Goal: Task Accomplishment & Management: Use online tool/utility

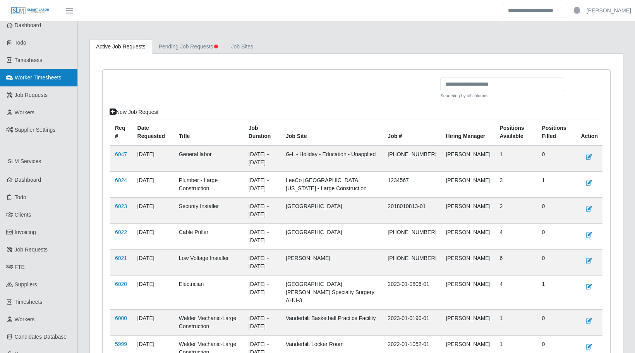
scroll to position [175, 0]
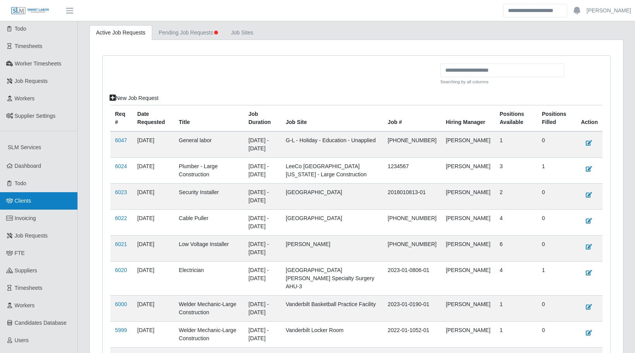
click at [30, 197] on span "Clients" at bounding box center [23, 200] width 17 height 6
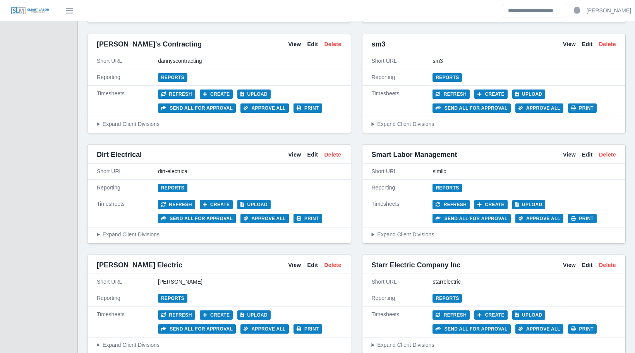
scroll to position [1167, 0]
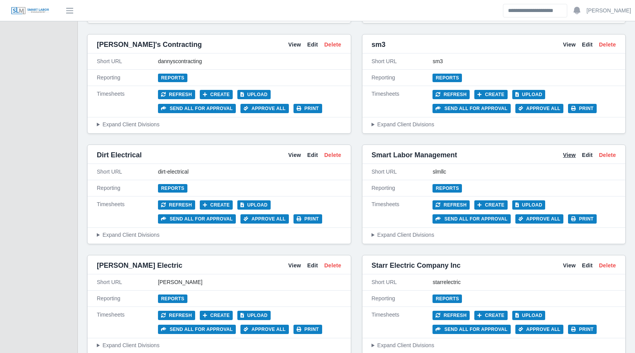
click at [568, 153] on link "View" at bounding box center [569, 155] width 13 height 8
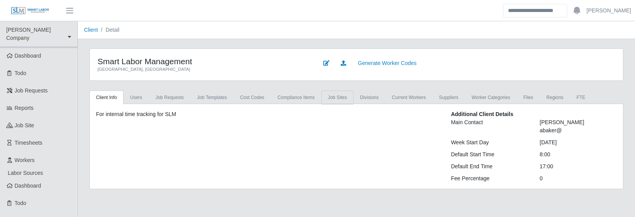
click at [347, 98] on link "job sites" at bounding box center [337, 98] width 32 height 14
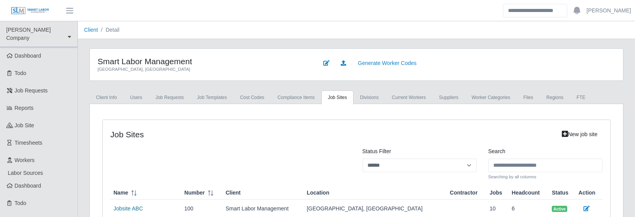
click at [138, 209] on link "Jobsite ABC" at bounding box center [127, 209] width 29 height 6
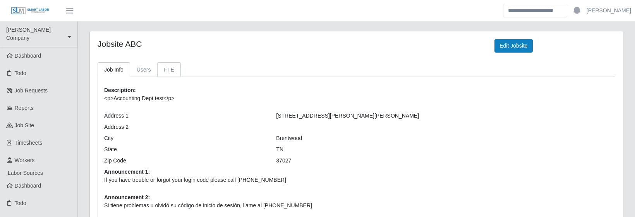
click at [173, 72] on link "FTE" at bounding box center [168, 69] width 23 height 15
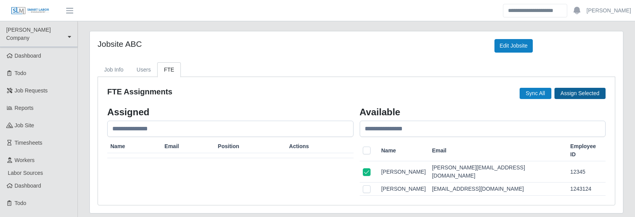
click at [573, 92] on button "Assign Selected" at bounding box center [579, 93] width 51 height 11
